Goal: Use online tool/utility: Utilize a website feature to perform a specific function

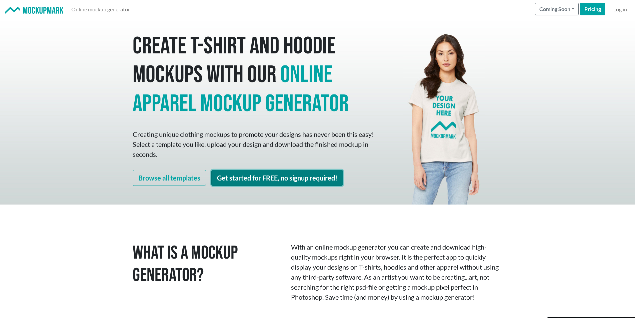
click at [255, 180] on link "Get started for FREE, no signup required!" at bounding box center [277, 178] width 132 height 16
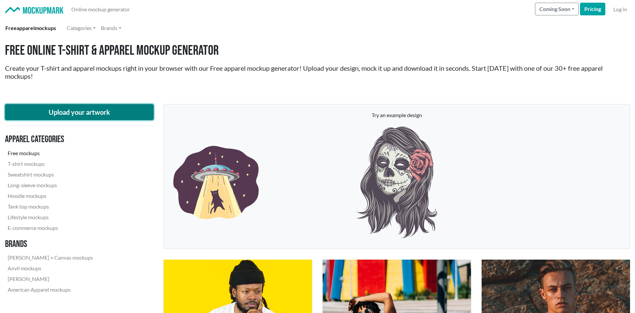
click at [76, 114] on button "Upload your artwork" at bounding box center [79, 112] width 149 height 16
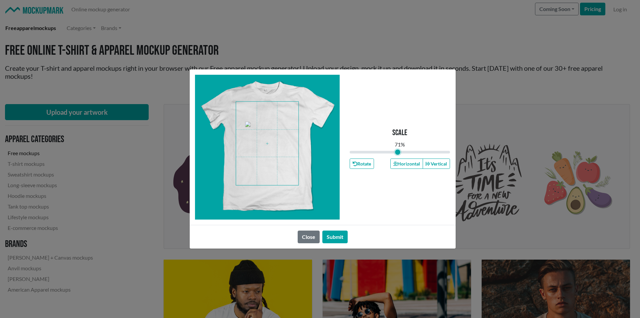
drag, startPoint x: 402, startPoint y: 151, endPoint x: 385, endPoint y: 150, distance: 16.7
click at [385, 150] on input "range" at bounding box center [400, 151] width 101 height 7
click at [384, 151] on input "range" at bounding box center [400, 151] width 101 height 7
drag, startPoint x: 385, startPoint y: 151, endPoint x: 357, endPoint y: 152, distance: 28.4
click at [357, 152] on input "range" at bounding box center [400, 151] width 101 height 7
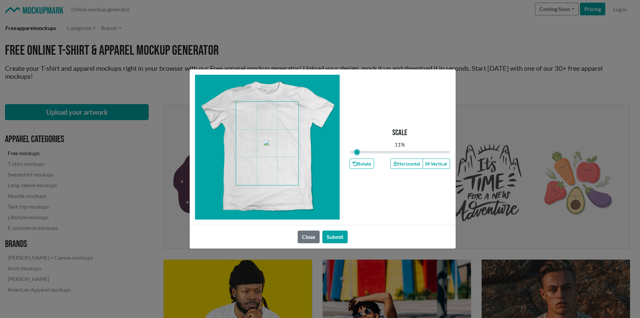
click at [357, 152] on input "range" at bounding box center [400, 151] width 101 height 7
click at [362, 153] on input "range" at bounding box center [400, 151] width 101 height 7
click at [368, 152] on input "range" at bounding box center [400, 151] width 101 height 7
click at [289, 126] on span at bounding box center [267, 143] width 62 height 83
click at [361, 152] on input "range" at bounding box center [400, 151] width 101 height 7
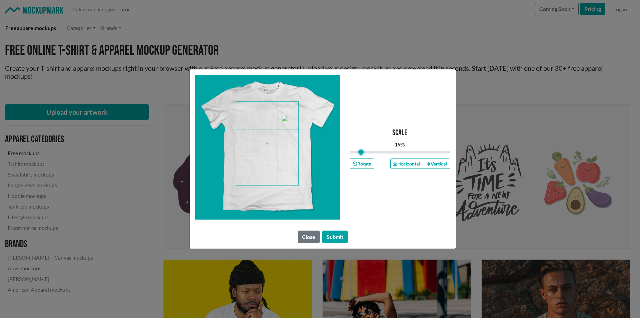
drag, startPoint x: 363, startPoint y: 152, endPoint x: 368, endPoint y: 152, distance: 5.0
click at [364, 152] on input "range" at bounding box center [400, 151] width 101 height 7
click at [368, 152] on input "range" at bounding box center [400, 151] width 101 height 7
click at [359, 151] on input "range" at bounding box center [400, 151] width 101 height 7
click at [362, 152] on input "range" at bounding box center [400, 151] width 101 height 7
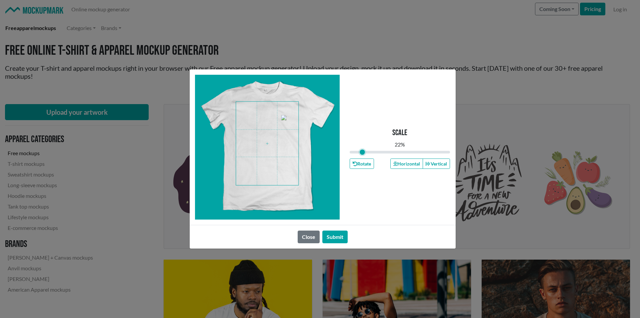
click at [362, 152] on input "range" at bounding box center [400, 151] width 101 height 7
click at [361, 152] on input "range" at bounding box center [400, 151] width 101 height 7
click at [360, 152] on input "range" at bounding box center [400, 151] width 101 height 7
type input "0.14"
click at [359, 151] on input "range" at bounding box center [400, 151] width 101 height 7
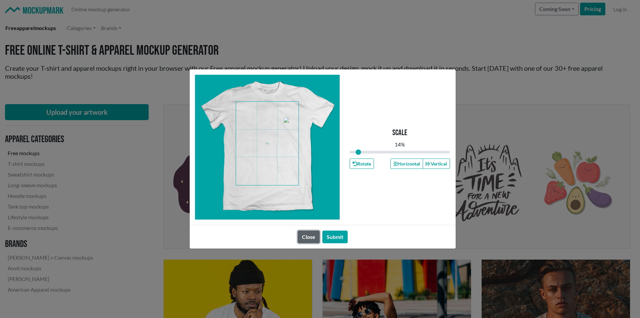
click at [311, 239] on button "Close" at bounding box center [309, 236] width 22 height 13
